Goal: Task Accomplishment & Management: Use online tool/utility

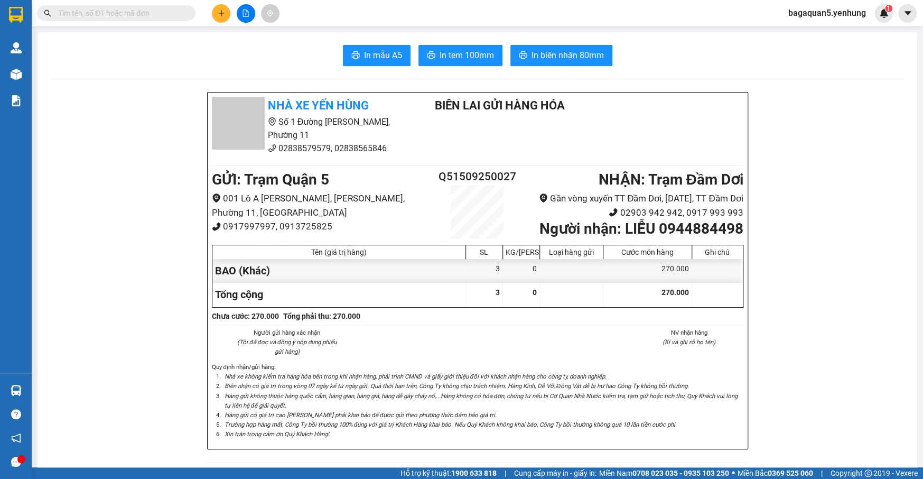
click at [227, 8] on button at bounding box center [221, 13] width 18 height 18
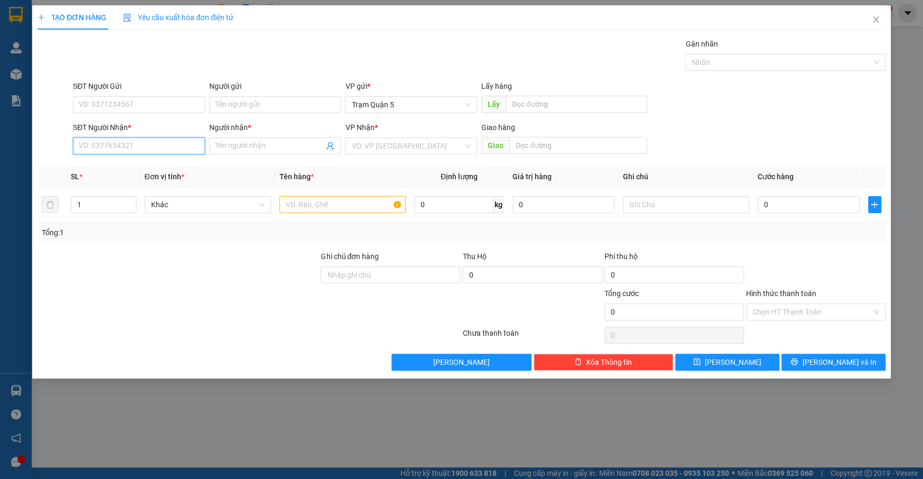
click at [175, 148] on input "SĐT Người Nhận *" at bounding box center [139, 145] width 132 height 17
click at [106, 142] on input "017" at bounding box center [139, 145] width 132 height 17
click at [104, 148] on input "017" at bounding box center [139, 145] width 132 height 17
type input "0"
click at [194, 163] on div "0962030117 - HUY" at bounding box center [138, 167] width 119 height 12
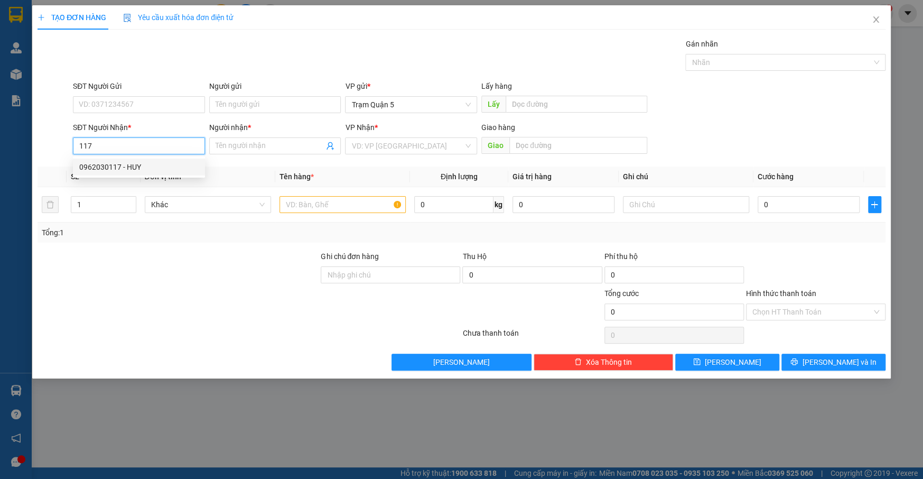
type input "0962030117"
type input "HUY"
type input "100.000"
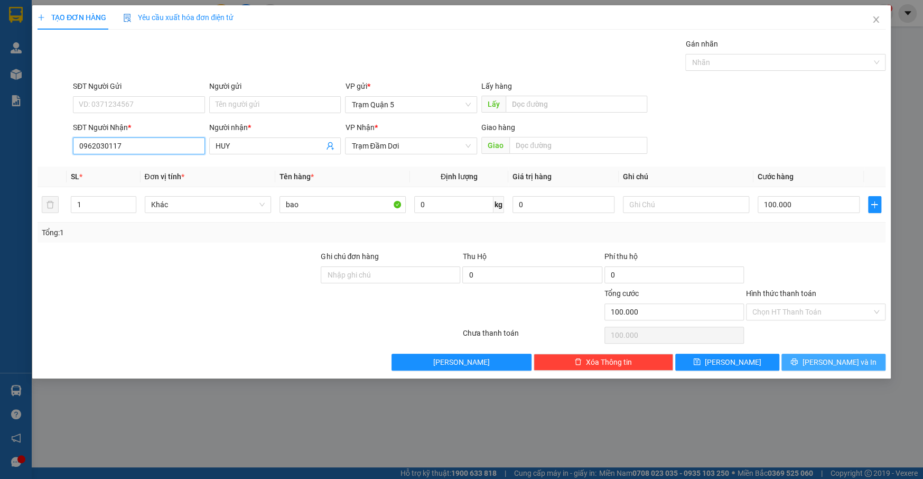
type input "0962030117"
click at [852, 356] on span "[PERSON_NAME] và In" at bounding box center [839, 362] width 74 height 12
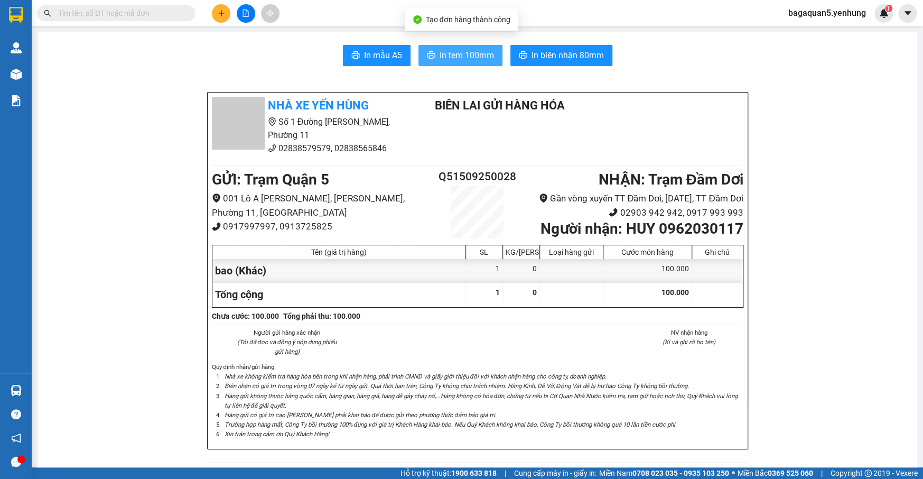
click at [454, 63] on button "In tem 100mm" at bounding box center [460, 55] width 84 height 21
click at [418, 45] on button "In tem 100mm" at bounding box center [460, 55] width 84 height 21
